Goal: Information Seeking & Learning: Find specific page/section

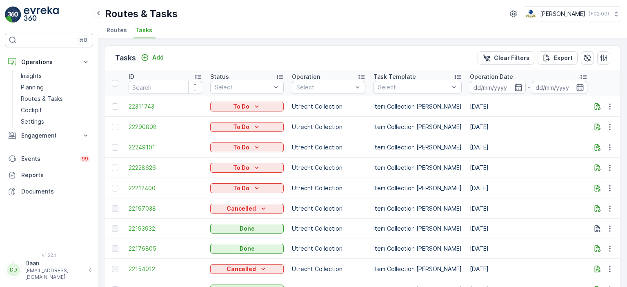
scroll to position [0, 26]
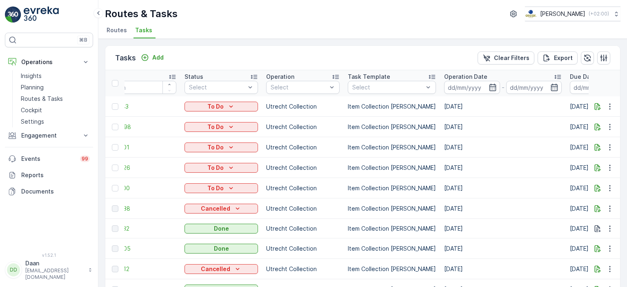
click at [143, 36] on li "Tasks" at bounding box center [144, 31] width 22 height 14
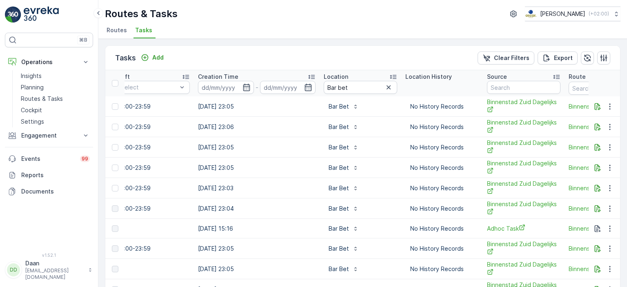
scroll to position [0, 605]
click at [384, 83] on icon "button" at bounding box center [388, 87] width 8 height 8
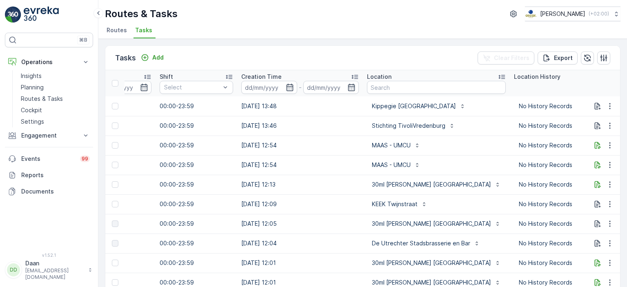
scroll to position [0, 651]
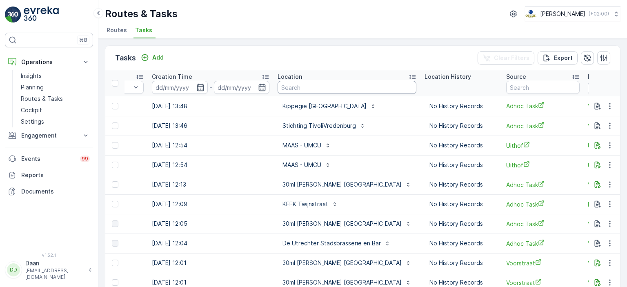
click at [352, 86] on input "text" at bounding box center [347, 87] width 139 height 13
type input "lantaren"
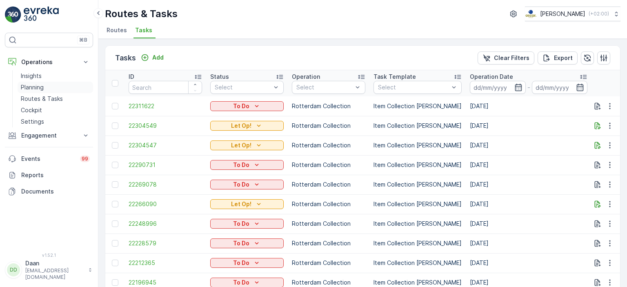
click at [39, 88] on p "Planning" at bounding box center [32, 87] width 23 height 8
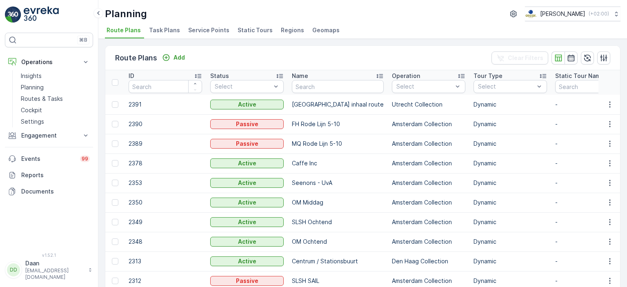
click at [161, 34] on li "Task Plans" at bounding box center [165, 31] width 36 height 14
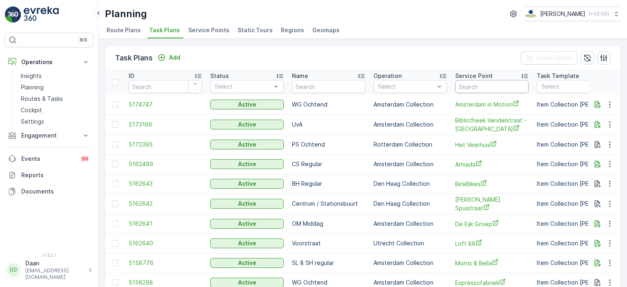
click at [488, 89] on input "text" at bounding box center [491, 86] width 73 height 13
type input "30ml"
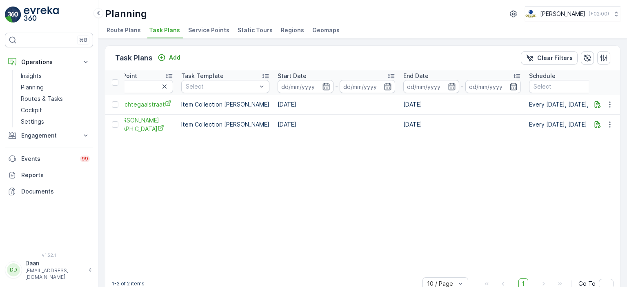
scroll to position [0, 214]
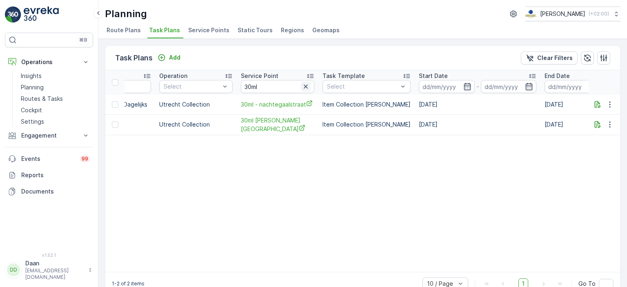
click at [303, 87] on icon "button" at bounding box center [306, 86] width 8 height 8
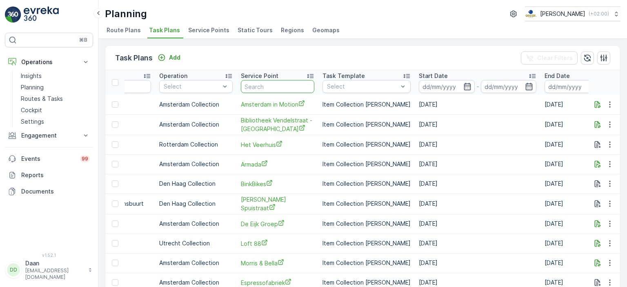
click at [300, 89] on input "text" at bounding box center [277, 86] width 73 height 13
type input "ax"
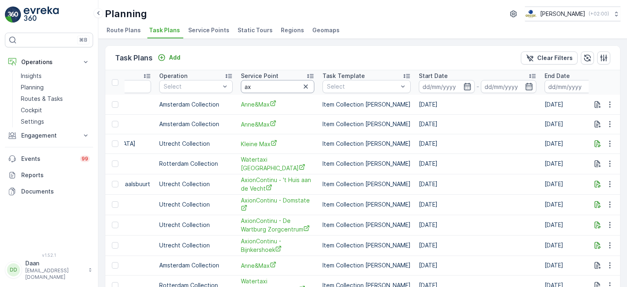
click at [272, 84] on input "ax" at bounding box center [277, 86] width 73 height 13
type input "axion"
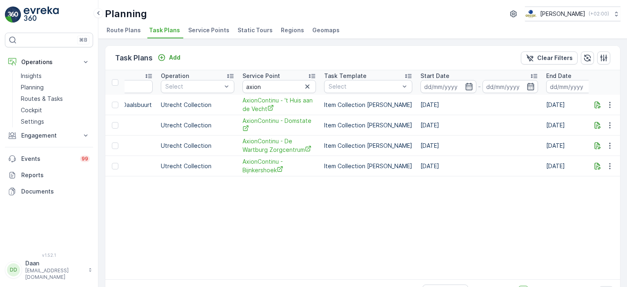
scroll to position [0, 211]
click at [309, 84] on icon "button" at bounding box center [309, 86] width 4 height 4
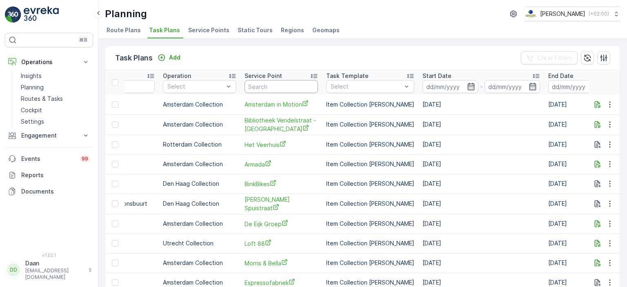
click at [304, 85] on input "text" at bounding box center [280, 86] width 73 height 13
paste input "Bar VinVin"
type input "Bar VinVin"
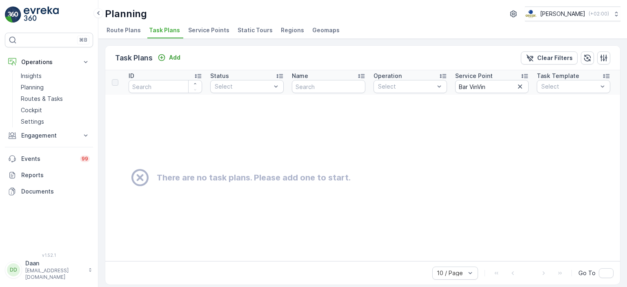
drag, startPoint x: 519, startPoint y: 88, endPoint x: 511, endPoint y: 93, distance: 9.5
click at [518, 89] on icon "button" at bounding box center [520, 86] width 8 height 8
click at [496, 87] on input "text" at bounding box center [491, 86] width 73 height 13
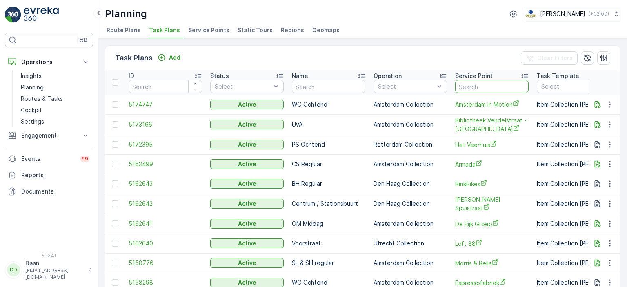
click at [490, 84] on input "text" at bounding box center [491, 86] width 73 height 13
paste input "Bar Walden"
type input "Bar Walden"
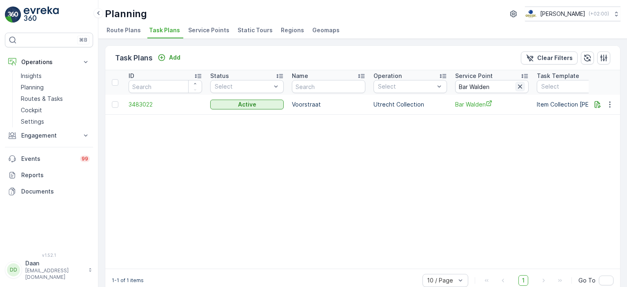
click at [520, 83] on icon "button" at bounding box center [520, 86] width 8 height 8
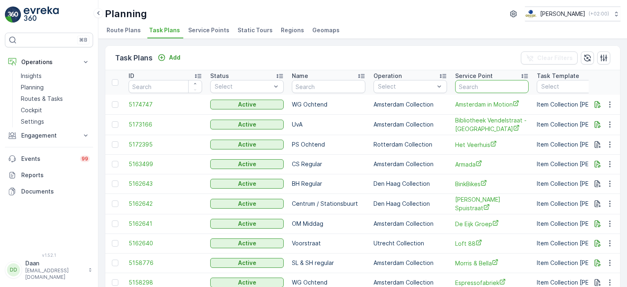
click at [489, 89] on input "text" at bounding box center [491, 86] width 73 height 13
type input "bigoli"
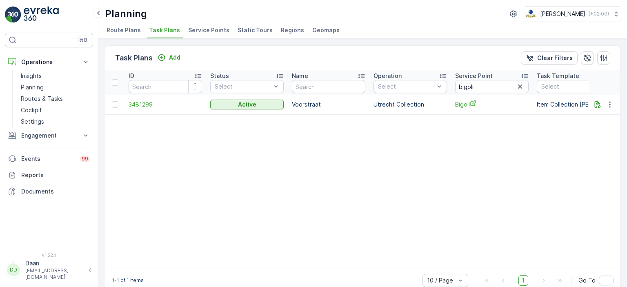
click at [520, 91] on button "button" at bounding box center [520, 87] width 10 height 10
click at [504, 87] on input "text" at bounding box center [491, 86] width 73 height 13
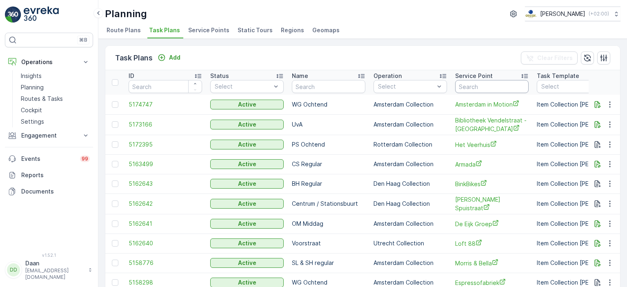
click at [502, 87] on input "text" at bounding box center [491, 86] width 73 height 13
type input "graaf"
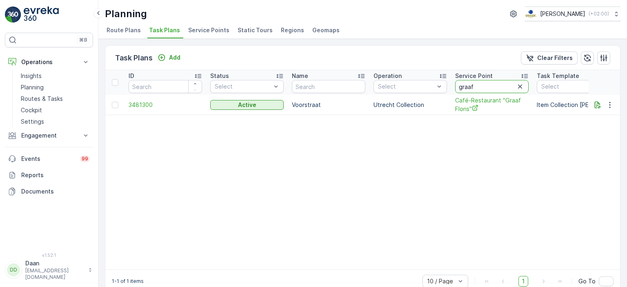
click at [524, 80] on input "graaf" at bounding box center [491, 86] width 73 height 13
click at [524, 84] on button "button" at bounding box center [520, 87] width 10 height 10
drag, startPoint x: 506, startPoint y: 79, endPoint x: 507, endPoint y: 83, distance: 4.1
click at [506, 79] on th "Service Point" at bounding box center [492, 82] width 82 height 24
click at [507, 84] on input "text" at bounding box center [491, 86] width 73 height 13
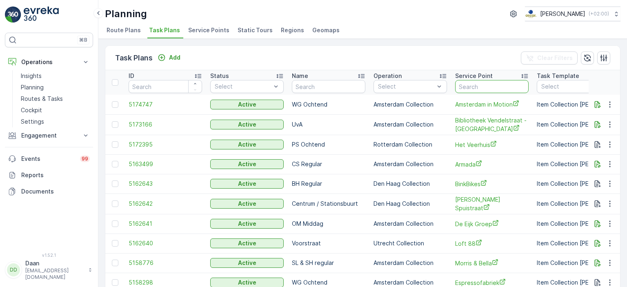
click at [506, 86] on input "text" at bounding box center [491, 86] width 73 height 13
type input "centraal"
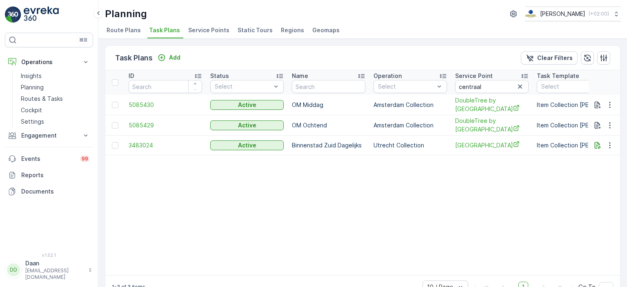
drag, startPoint x: 309, startPoint y: 247, endPoint x: 375, endPoint y: 249, distance: 66.2
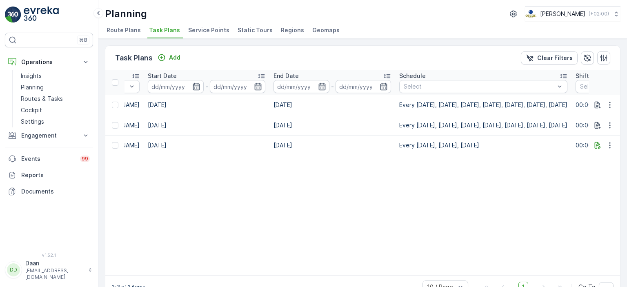
scroll to position [0, 304]
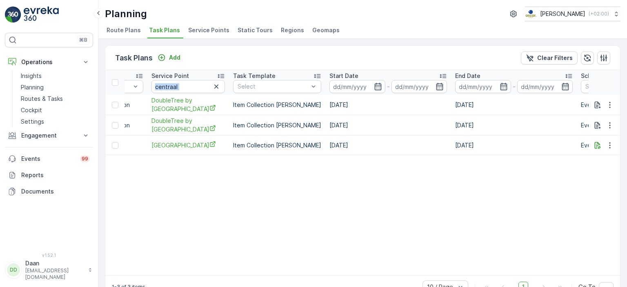
click at [223, 87] on div "centraal" at bounding box center [187, 86] width 73 height 13
click at [217, 89] on icon "button" at bounding box center [216, 86] width 8 height 8
click at [203, 87] on input "text" at bounding box center [187, 86] width 73 height 13
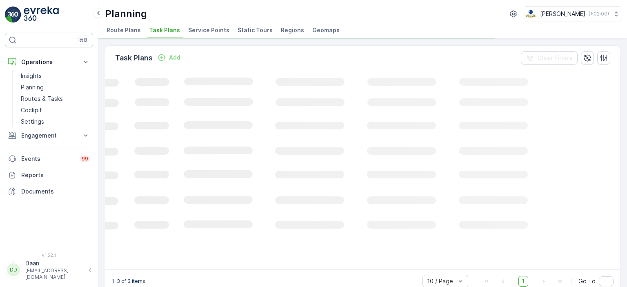
scroll to position [0, 271]
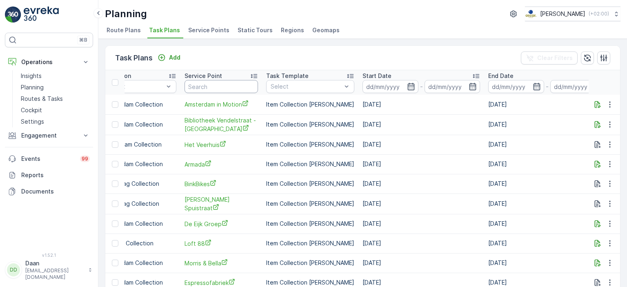
click at [203, 87] on input "text" at bounding box center [220, 86] width 73 height 13
type input "club"
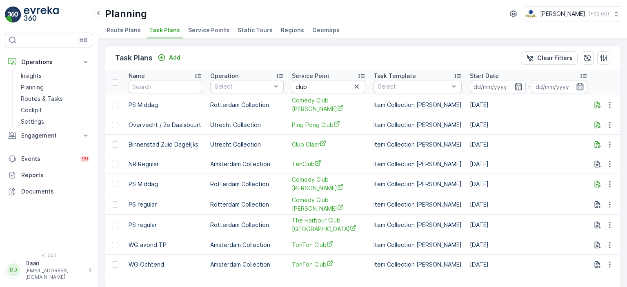
scroll to position [0, 60]
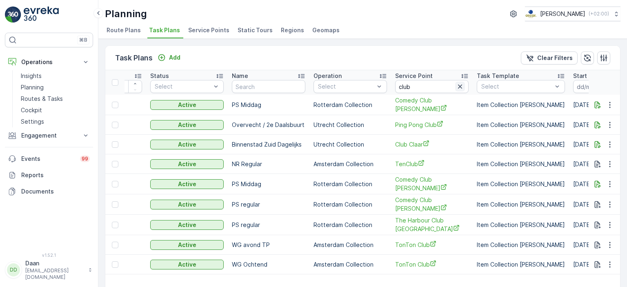
click at [460, 84] on icon "button" at bounding box center [460, 86] width 8 height 8
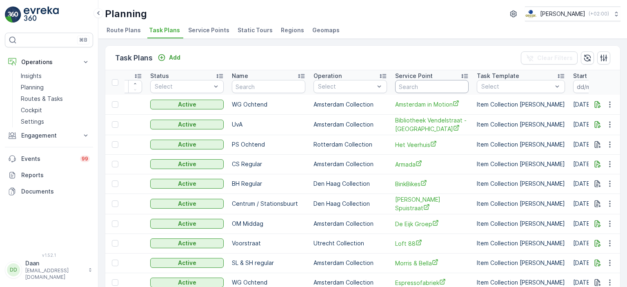
click at [437, 87] on input "text" at bounding box center [431, 86] width 73 height 13
type input "compas"
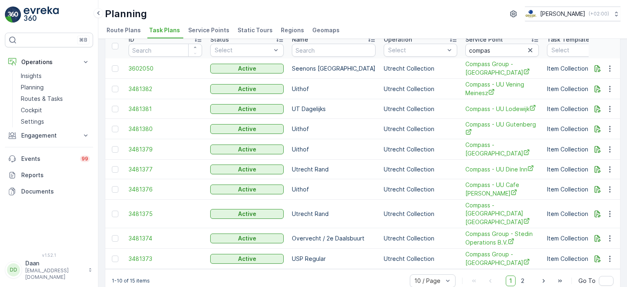
scroll to position [50, 0]
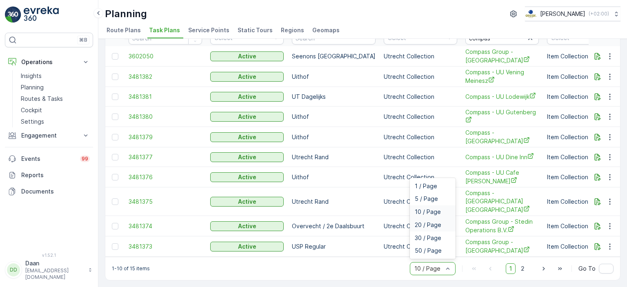
click at [431, 224] on span "20 / Page" at bounding box center [428, 225] width 27 height 7
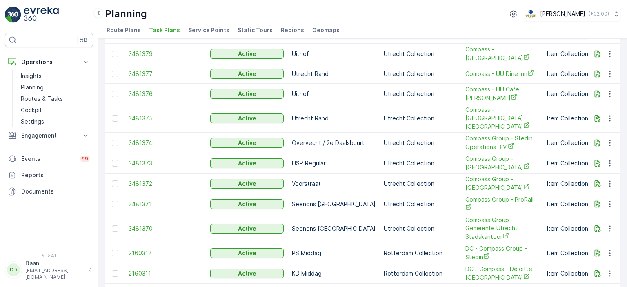
scroll to position [160, 0]
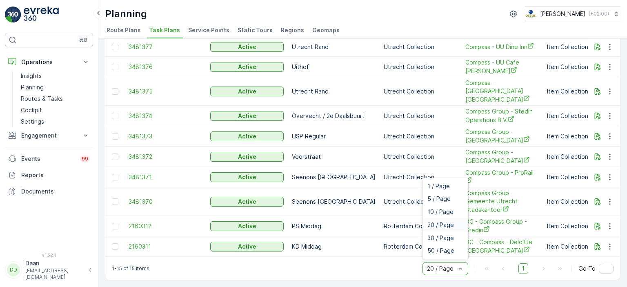
drag, startPoint x: 447, startPoint y: 272, endPoint x: 446, endPoint y: 265, distance: 7.1
click at [447, 272] on div at bounding box center [441, 268] width 30 height 7
click at [441, 254] on span "50 / Page" at bounding box center [440, 250] width 27 height 7
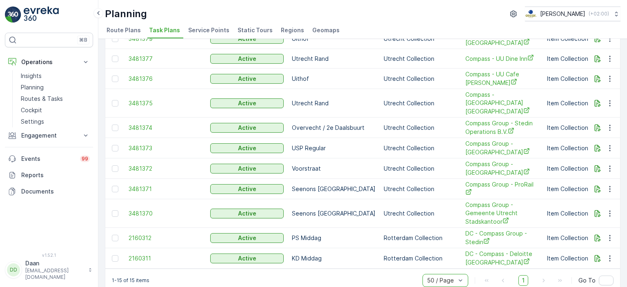
scroll to position [160, 0]
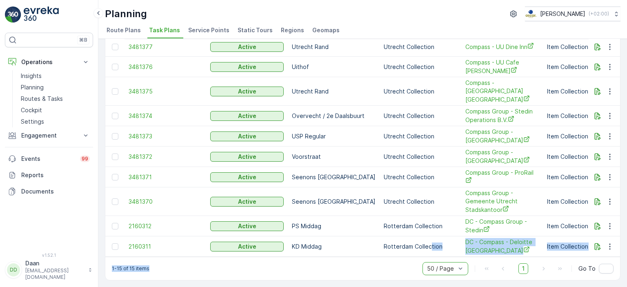
drag, startPoint x: 348, startPoint y: 257, endPoint x: 407, endPoint y: 247, distance: 60.1
click at [409, 246] on div "Task Plans Add Clear Filters ID Status Select Name Operation Select Service Poi…" at bounding box center [362, 84] width 515 height 394
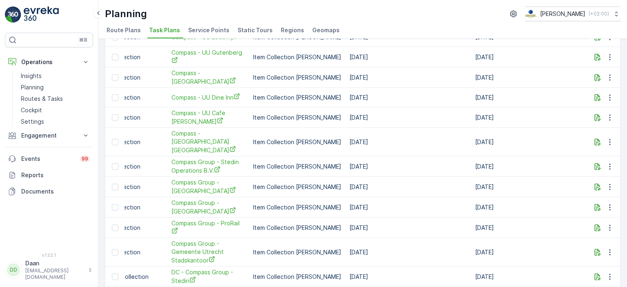
scroll to position [122, 0]
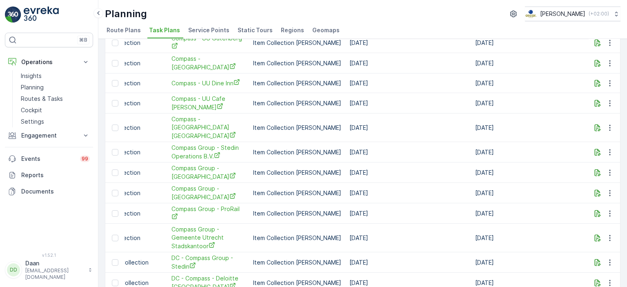
click at [493, 163] on td "[DATE]" at bounding box center [534, 172] width 126 height 20
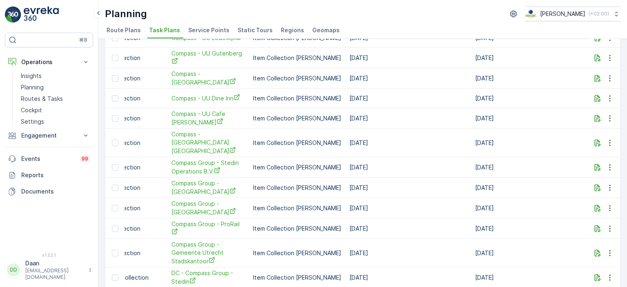
scroll to position [0, 0]
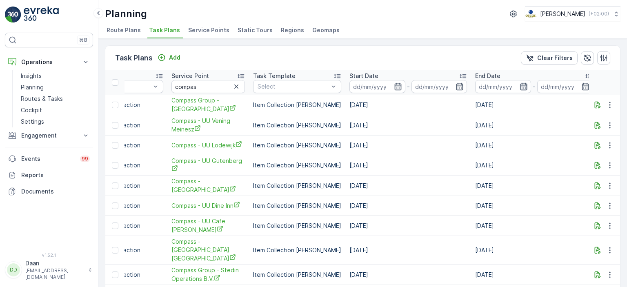
click at [520, 88] on icon "button" at bounding box center [524, 86] width 8 height 8
click at [547, 175] on td "[DATE]" at bounding box center [534, 165] width 126 height 20
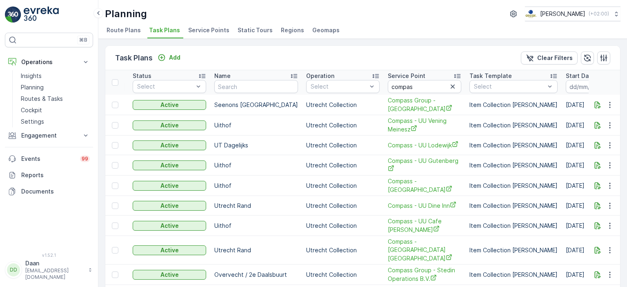
scroll to position [0, 82]
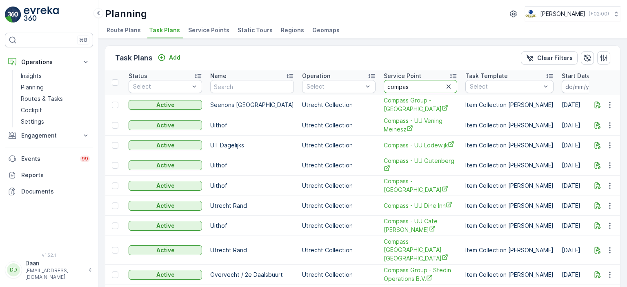
click at [413, 89] on input "compas" at bounding box center [420, 86] width 73 height 13
type input "compass - uu"
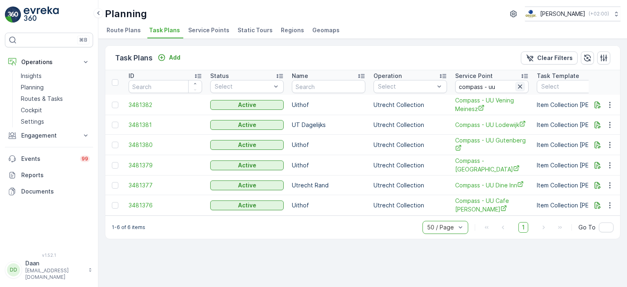
click at [519, 84] on icon "button" at bounding box center [520, 86] width 4 height 4
click at [504, 90] on input "text" at bounding box center [491, 86] width 73 height 13
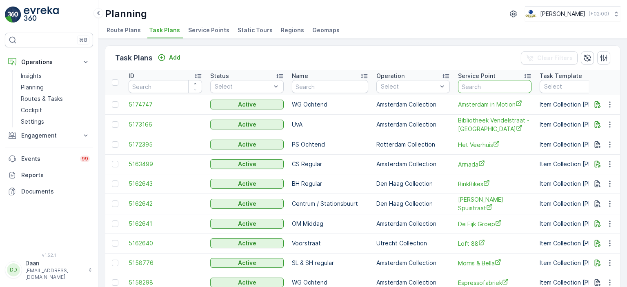
click at [500, 86] on input "text" at bounding box center [494, 86] width 73 height 13
type input "[PERSON_NAME]"
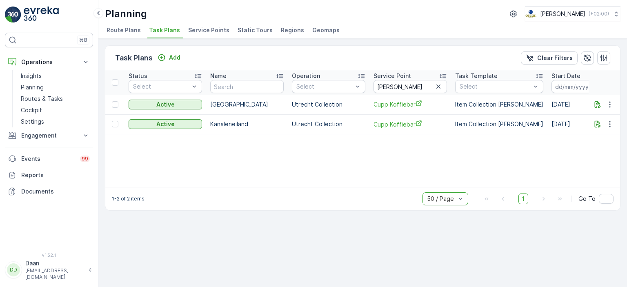
scroll to position [0, 80]
click at [442, 86] on icon "button" at bounding box center [440, 86] width 8 height 8
click at [424, 84] on input "text" at bounding box center [411, 86] width 73 height 13
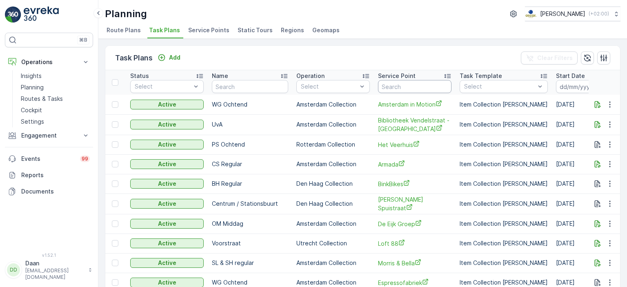
click at [424, 84] on input "text" at bounding box center [414, 86] width 73 height 13
type input "Daen"
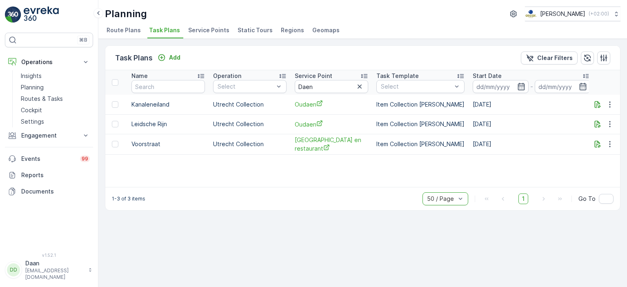
scroll to position [0, 157]
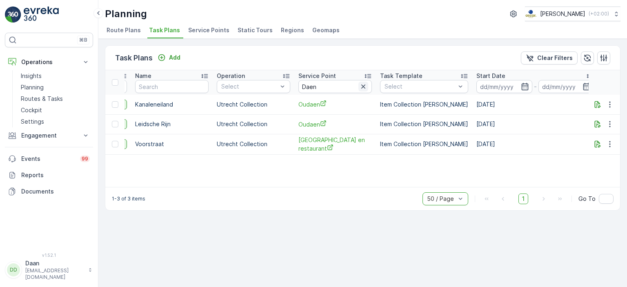
click at [364, 89] on icon "button" at bounding box center [363, 86] width 8 height 8
click at [353, 87] on input "text" at bounding box center [334, 86] width 73 height 13
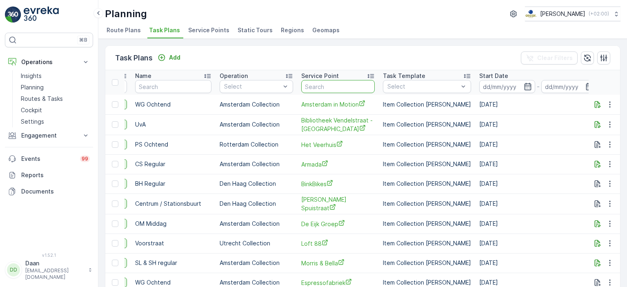
type input "De Kwekerij"
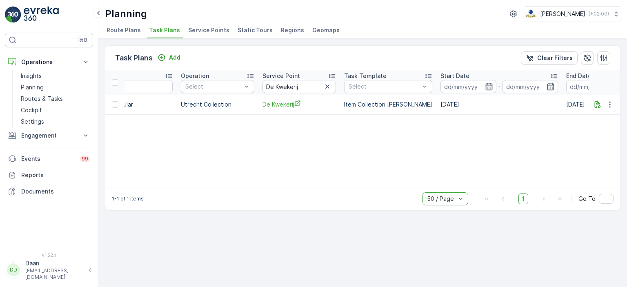
scroll to position [0, 188]
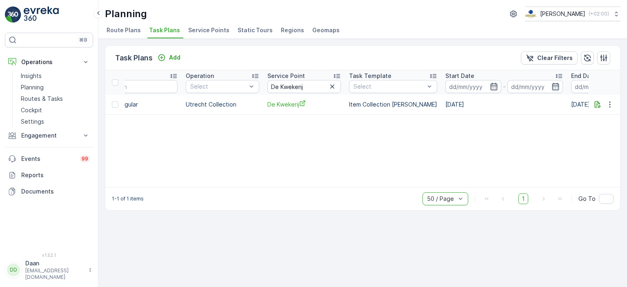
drag, startPoint x: 333, startPoint y: 88, endPoint x: 326, endPoint y: 85, distance: 7.5
click at [333, 88] on icon "button" at bounding box center [332, 86] width 8 height 8
click at [322, 84] on input "text" at bounding box center [303, 86] width 73 height 13
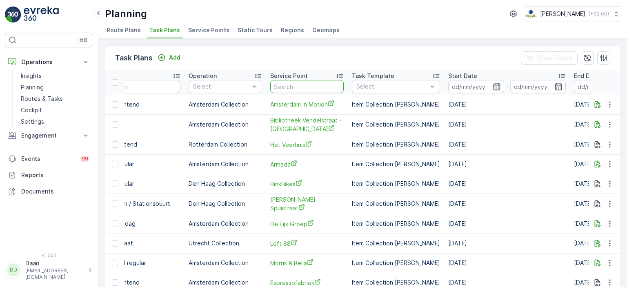
click at [323, 85] on input "text" at bounding box center [306, 86] width 73 height 13
type input "De ontdekking [GEOGRAPHIC_DATA]"
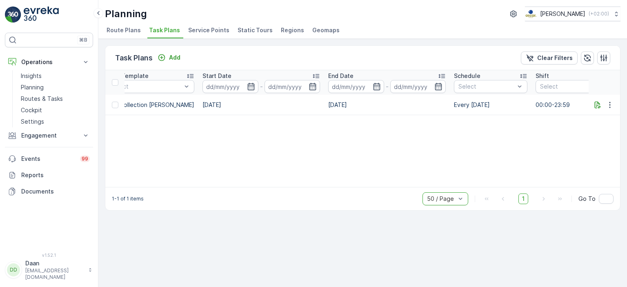
scroll to position [0, 530]
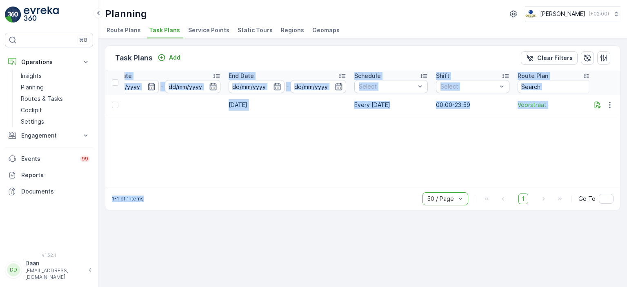
drag, startPoint x: 400, startPoint y: 182, endPoint x: 273, endPoint y: 189, distance: 126.3
click at [273, 189] on div "Task Plans Add Clear Filters ID Status Select Name Operation Select Service Poi…" at bounding box center [362, 127] width 515 height 165
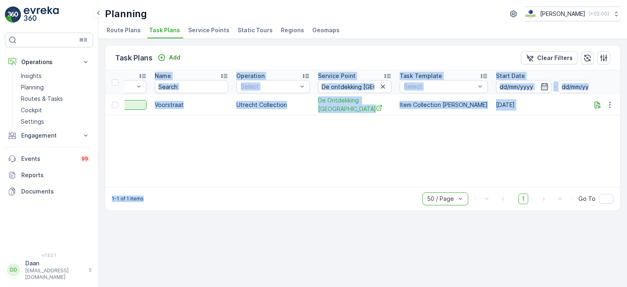
scroll to position [0, 141]
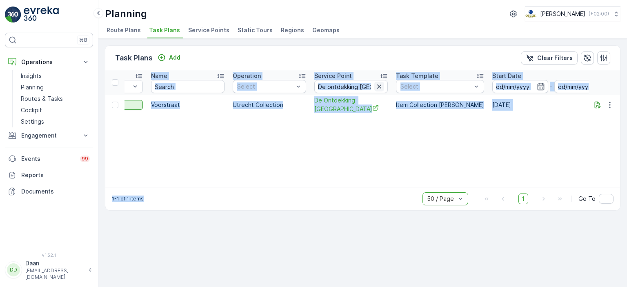
click at [378, 83] on icon "button" at bounding box center [379, 86] width 8 height 8
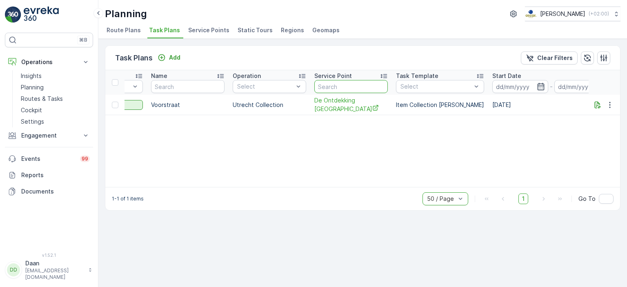
scroll to position [0, 0]
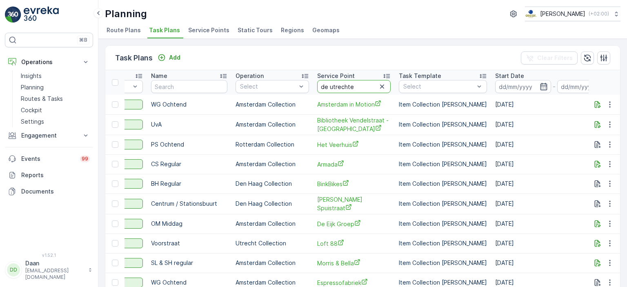
type input "de utrechter"
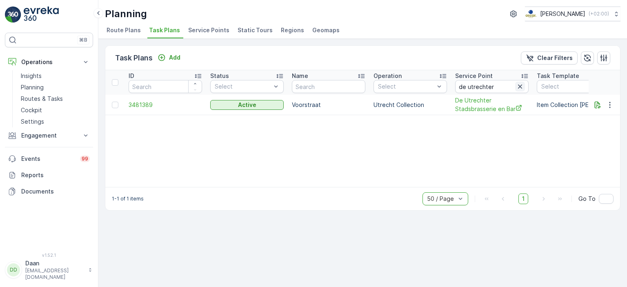
click at [518, 87] on icon "button" at bounding box center [520, 86] width 8 height 8
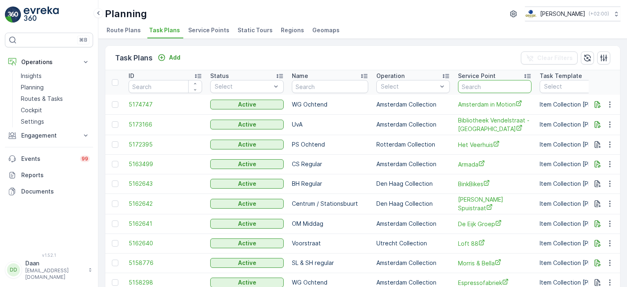
click at [483, 86] on input "text" at bounding box center [494, 86] width 73 height 13
type input "ekko"
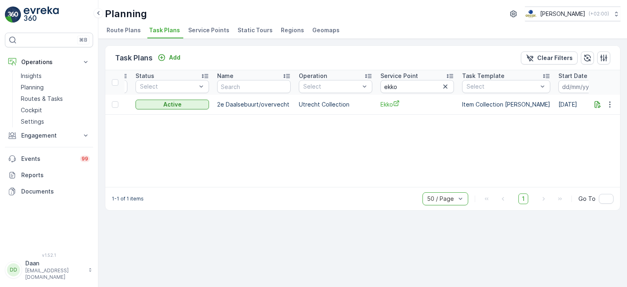
scroll to position [0, 60]
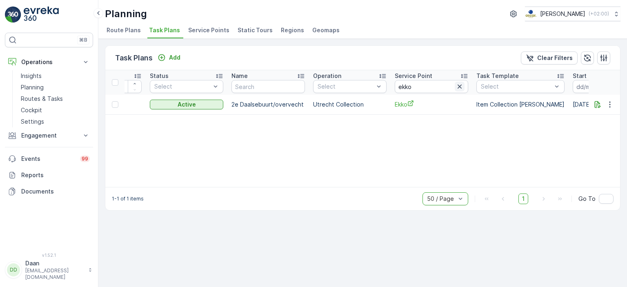
click at [460, 87] on icon "button" at bounding box center [459, 86] width 8 height 8
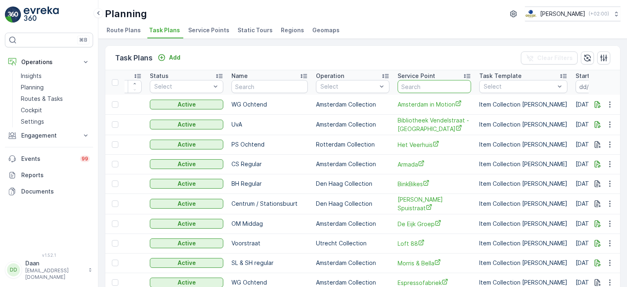
click at [435, 87] on input "text" at bounding box center [434, 86] width 73 height 13
type input "w"
type input "eye"
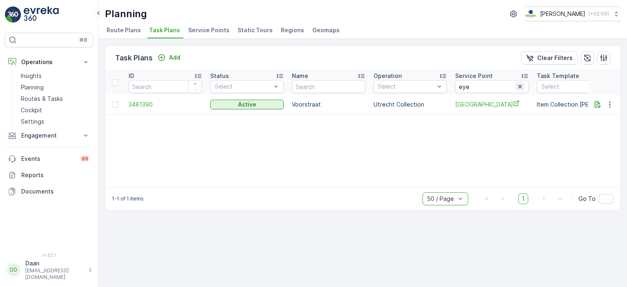
click at [519, 87] on icon "button" at bounding box center [520, 86] width 8 height 8
click at [501, 88] on input "text" at bounding box center [491, 86] width 73 height 13
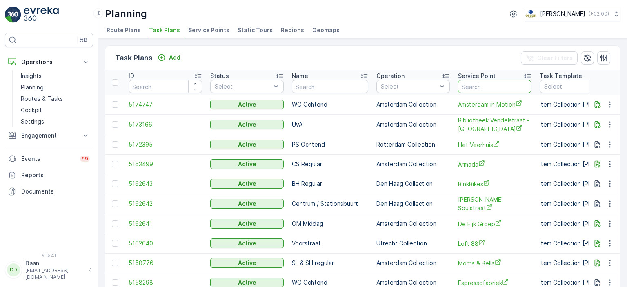
click at [500, 91] on input "text" at bounding box center [494, 86] width 73 height 13
paste input "Fort aan [PERSON_NAME]"
type input "Fort aan [PERSON_NAME]"
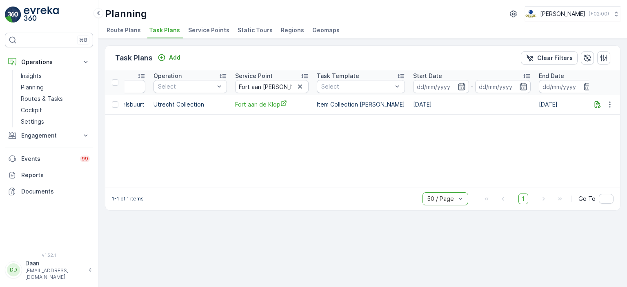
scroll to position [0, 214]
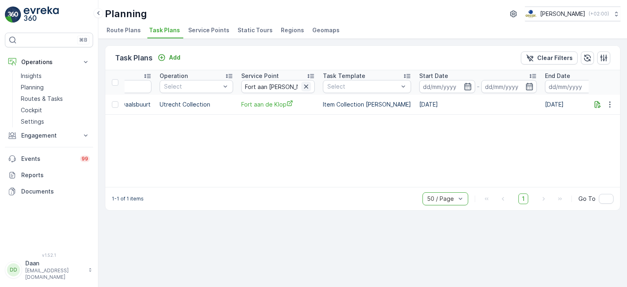
click at [308, 89] on icon "button" at bounding box center [306, 86] width 8 height 8
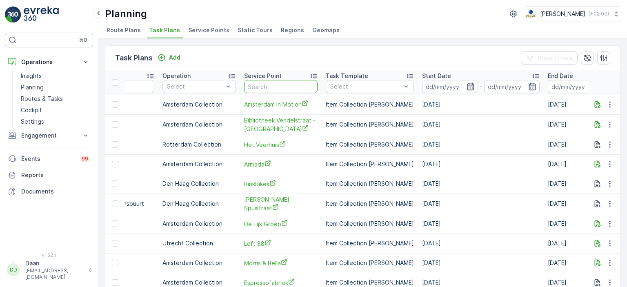
click at [308, 89] on input "text" at bounding box center [280, 86] width 73 height 13
type input "stads"
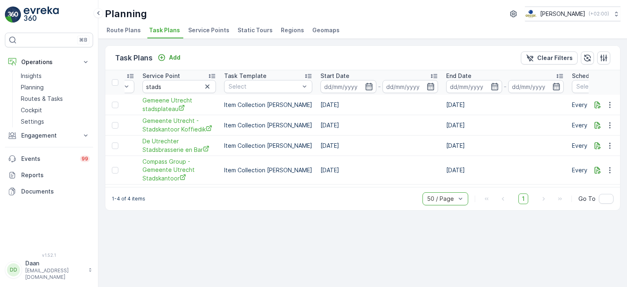
scroll to position [0, 324]
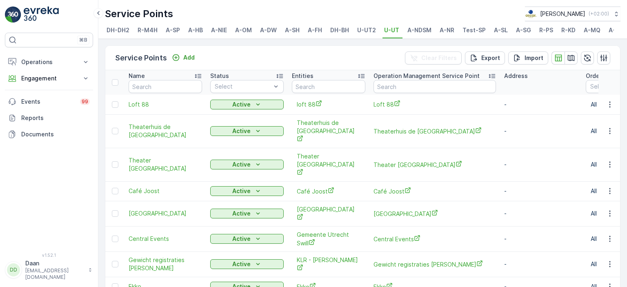
click at [21, 9] on link at bounding box center [49, 15] width 88 height 16
